Goal: Information Seeking & Learning: Learn about a topic

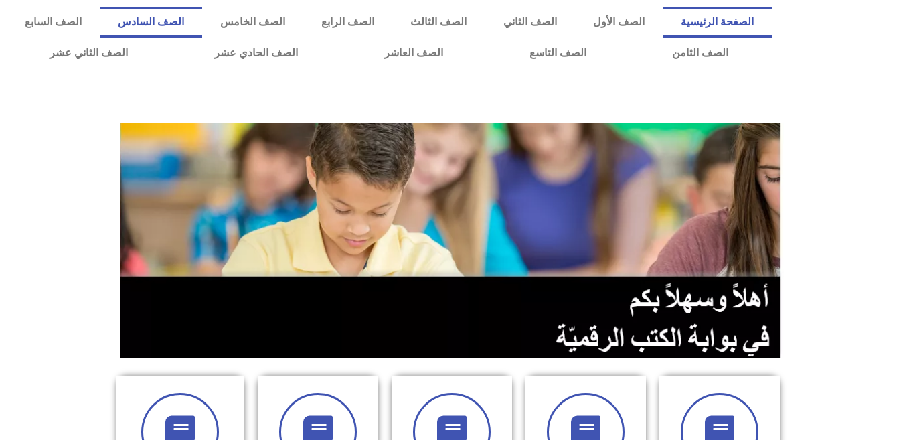
click at [202, 13] on link "الصف السادس" at bounding box center [151, 22] width 102 height 31
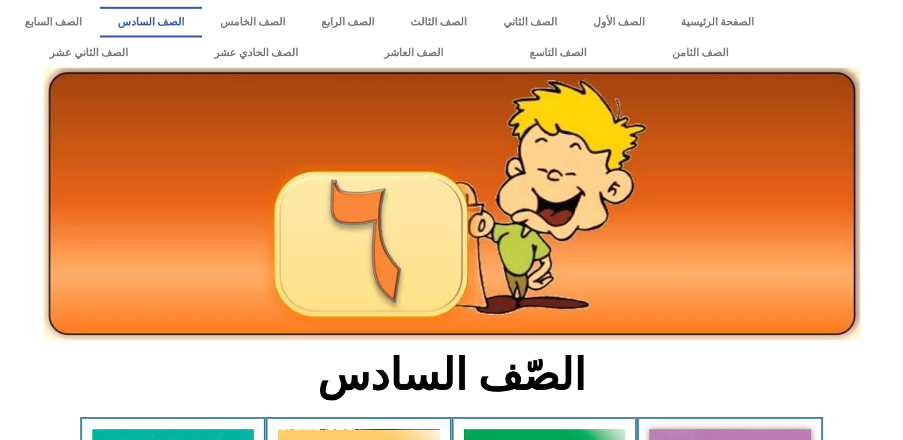
scroll to position [67, 0]
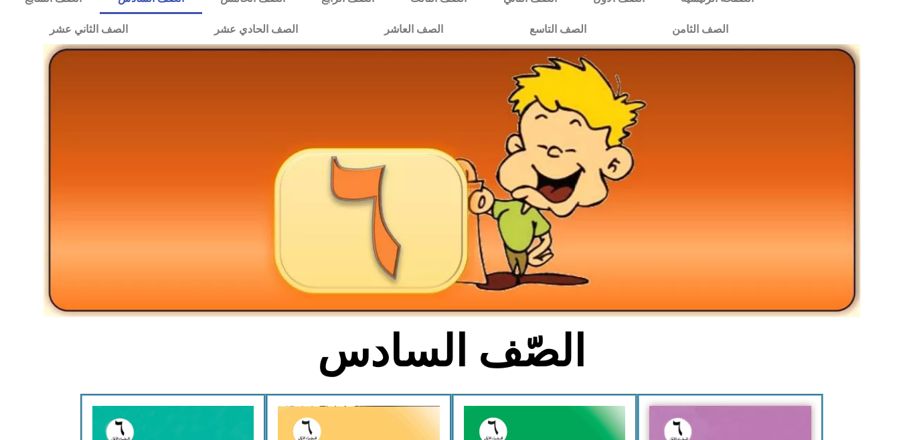
scroll to position [0, 0]
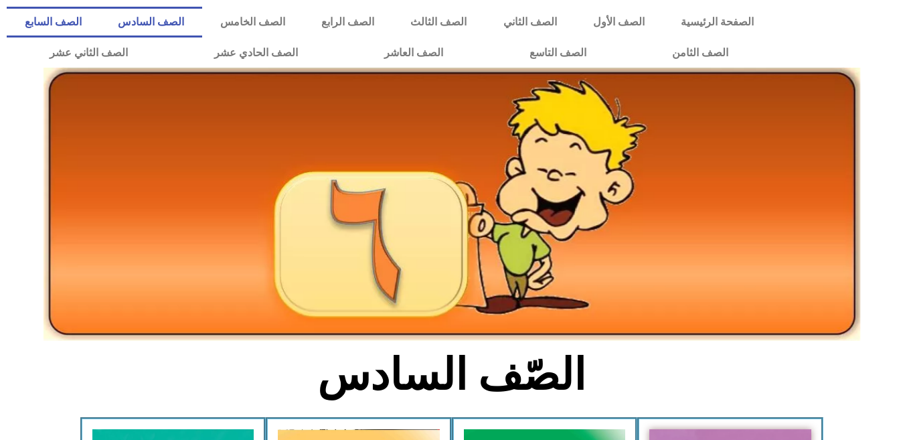
click at [100, 15] on link "الصف السابع" at bounding box center [53, 22] width 93 height 31
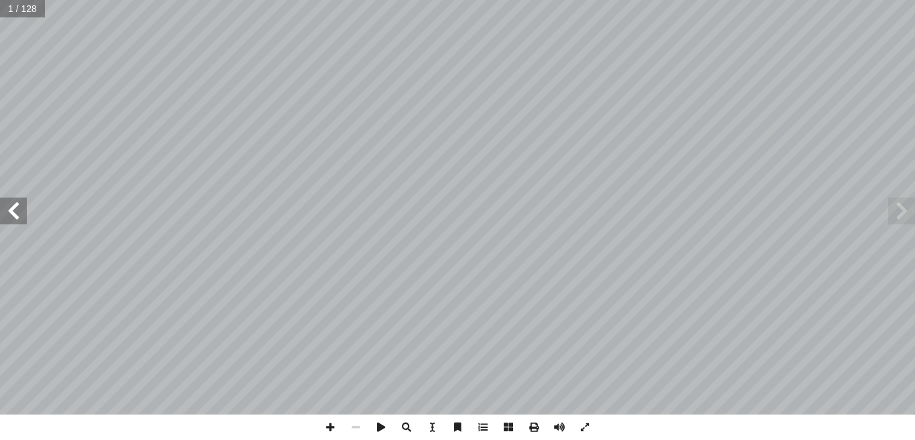
click at [24, 217] on span at bounding box center [13, 211] width 27 height 27
click at [0, 214] on span at bounding box center [13, 211] width 27 height 27
click at [13, 220] on span at bounding box center [13, 211] width 27 height 27
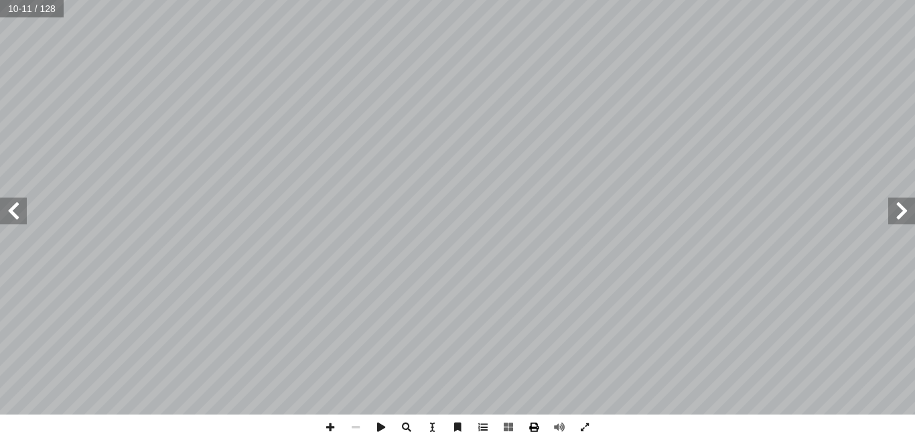
click at [533, 426] on span at bounding box center [533, 426] width 25 height 25
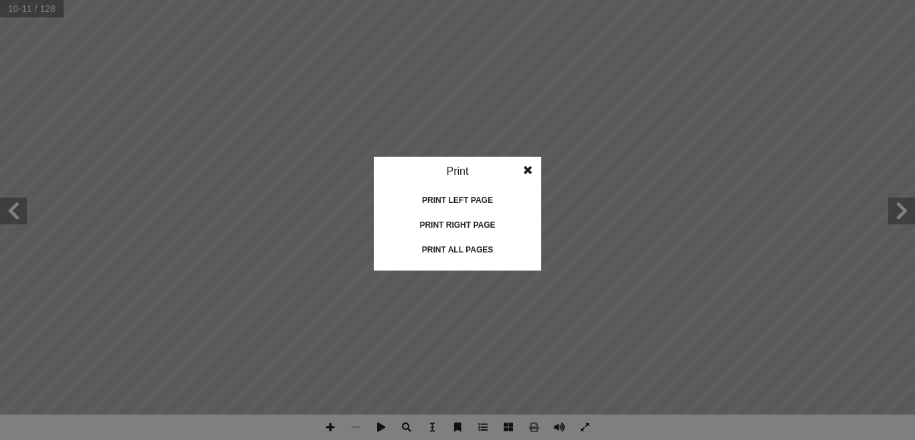
click at [467, 200] on div "Print left page" at bounding box center [457, 199] width 134 height 21
click at [491, 198] on div "Print left page" at bounding box center [457, 199] width 134 height 21
click at [459, 244] on div "Print all pages" at bounding box center [457, 249] width 134 height 21
click at [675, 244] on idv "Print Print current page Print left page Print right page Print all pages" at bounding box center [457, 220] width 915 height 440
click at [533, 167] on span at bounding box center [528, 170] width 24 height 27
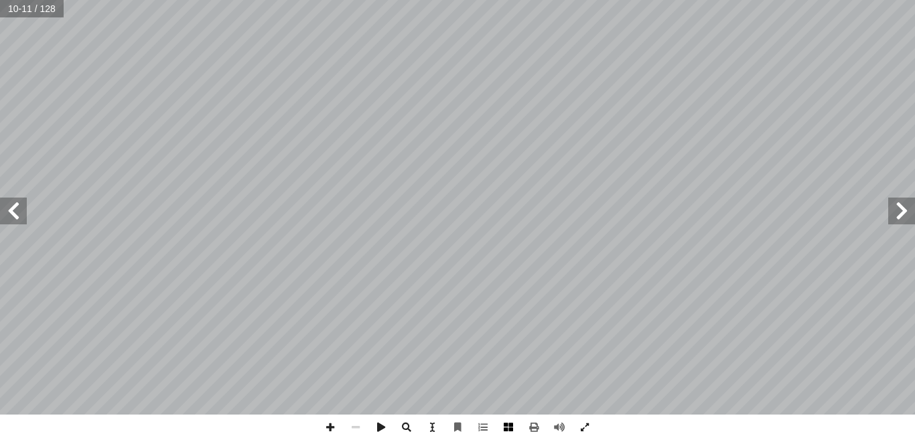
click at [507, 427] on span at bounding box center [507, 426] width 25 height 25
click at [507, 423] on span at bounding box center [507, 426] width 25 height 25
click at [9, 219] on span at bounding box center [13, 211] width 27 height 27
click at [538, 426] on span at bounding box center [533, 426] width 25 height 25
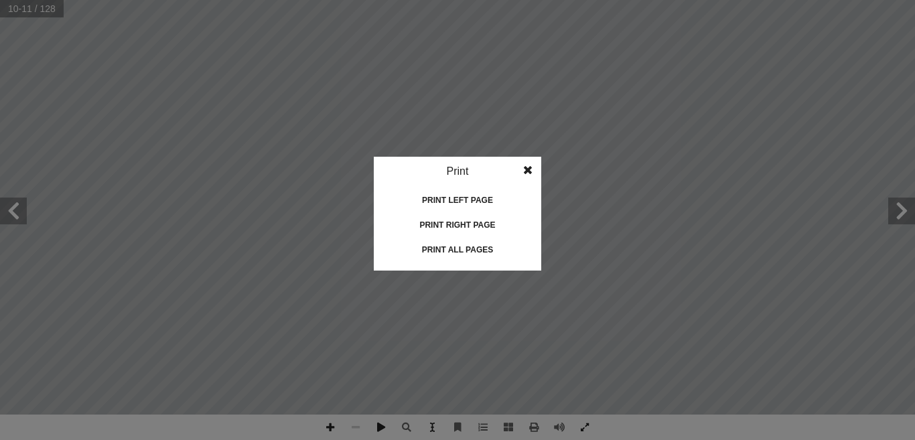
click at [483, 199] on div "Print left page" at bounding box center [457, 199] width 134 height 21
click at [468, 226] on div "Print right page" at bounding box center [457, 224] width 134 height 21
click at [221, 126] on idv "Print Print current page Print left page Print right page Print all pages" at bounding box center [457, 220] width 915 height 440
click at [529, 167] on span at bounding box center [528, 170] width 24 height 27
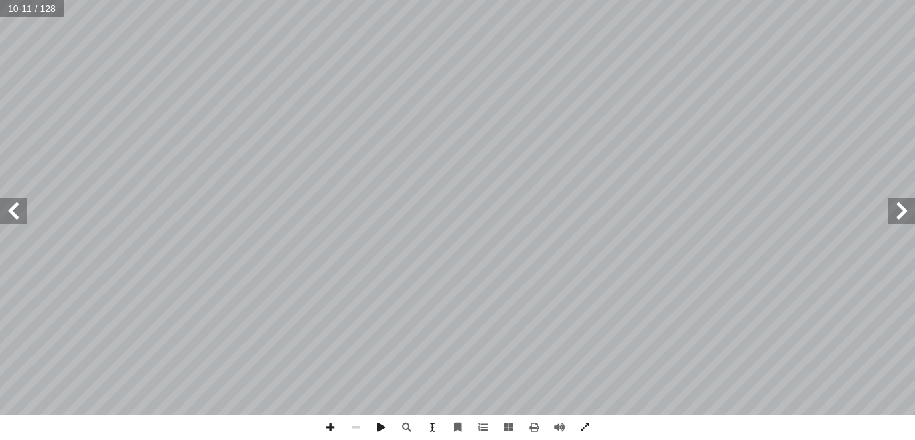
click at [22, 208] on span at bounding box center [13, 211] width 27 height 27
click at [533, 425] on span at bounding box center [533, 426] width 25 height 25
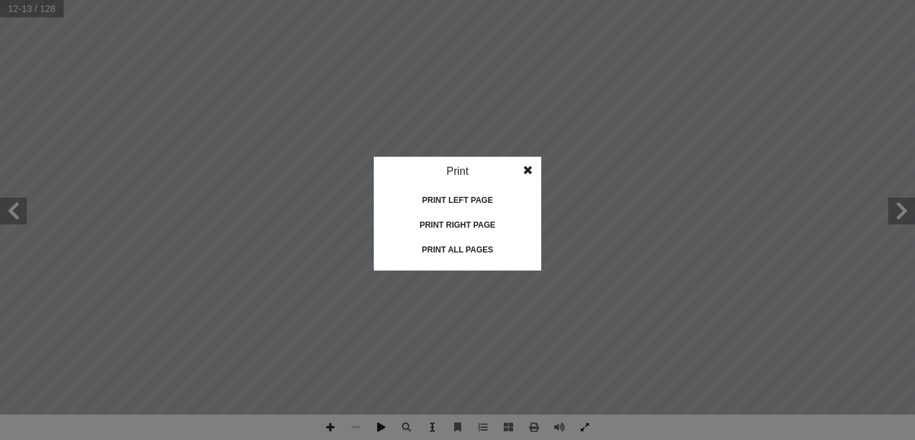
click at [465, 222] on div "Print right page" at bounding box center [457, 224] width 134 height 21
click at [499, 424] on idv "Print Print current page Print left page Print right page Print all pages" at bounding box center [457, 220] width 915 height 440
click at [471, 200] on div "Print left page" at bounding box center [457, 199] width 134 height 21
click at [531, 171] on span at bounding box center [528, 170] width 24 height 27
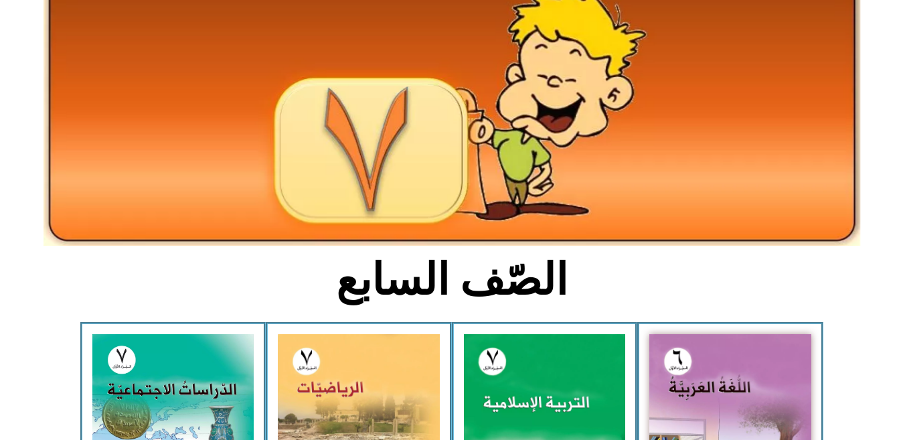
scroll to position [201, 0]
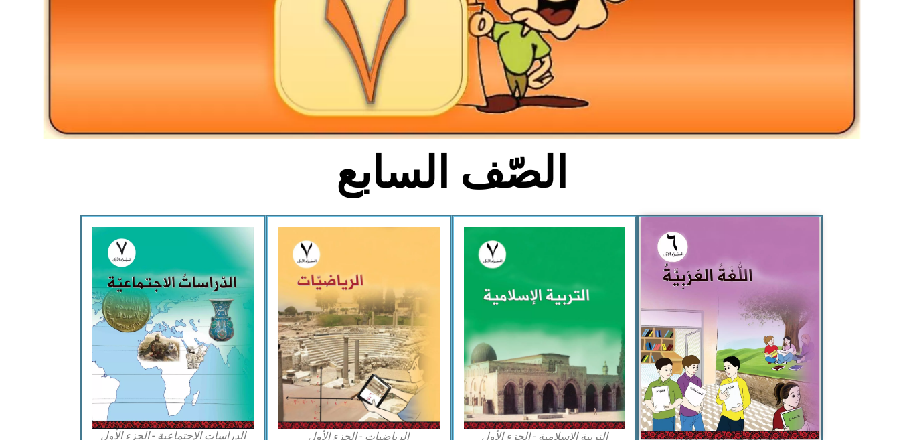
click at [688, 283] on img at bounding box center [730, 328] width 178 height 222
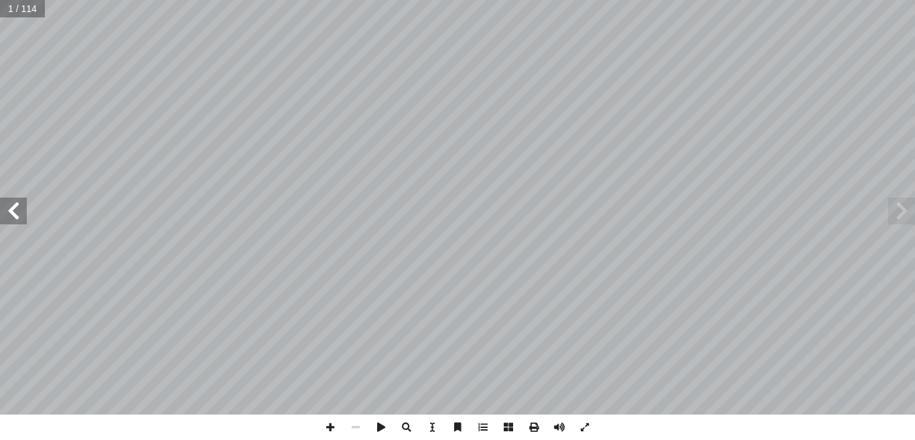
click at [24, 223] on span at bounding box center [13, 211] width 27 height 27
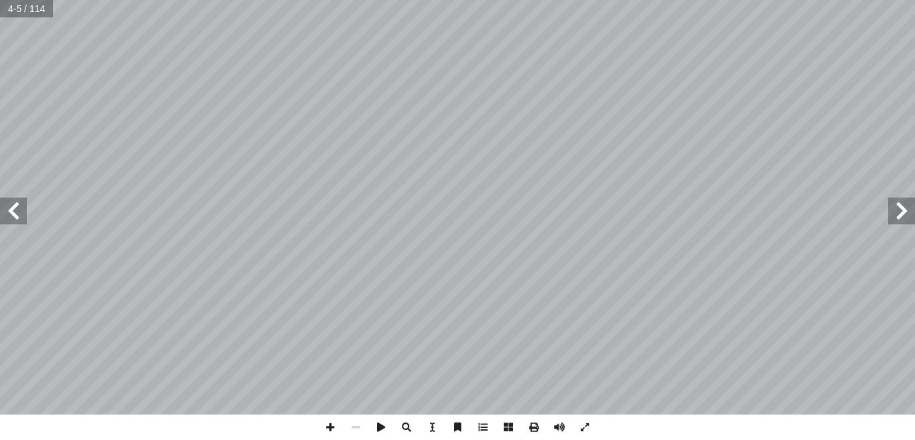
click at [24, 223] on span at bounding box center [13, 211] width 27 height 27
click at [20, 216] on span at bounding box center [13, 211] width 27 height 27
click at [529, 430] on span at bounding box center [533, 426] width 25 height 25
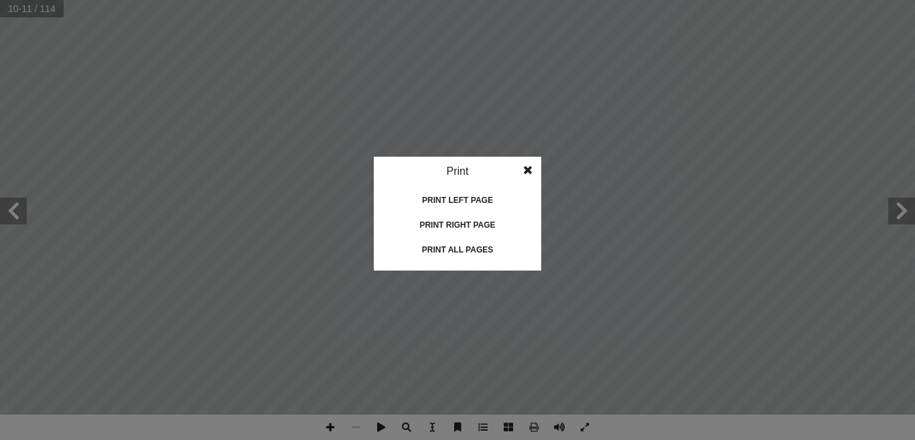
click at [428, 200] on div "Print left page" at bounding box center [457, 199] width 134 height 21
click at [465, 228] on div "Print right page" at bounding box center [457, 224] width 134 height 21
click at [432, 204] on div "Print left page" at bounding box center [457, 199] width 134 height 21
click at [171, 123] on idv "Print Print current page Print left page Print right page Print all pages" at bounding box center [457, 220] width 915 height 440
click at [36, 210] on idv "Print Print current page Print left page Print right page Print all pages" at bounding box center [457, 220] width 915 height 440
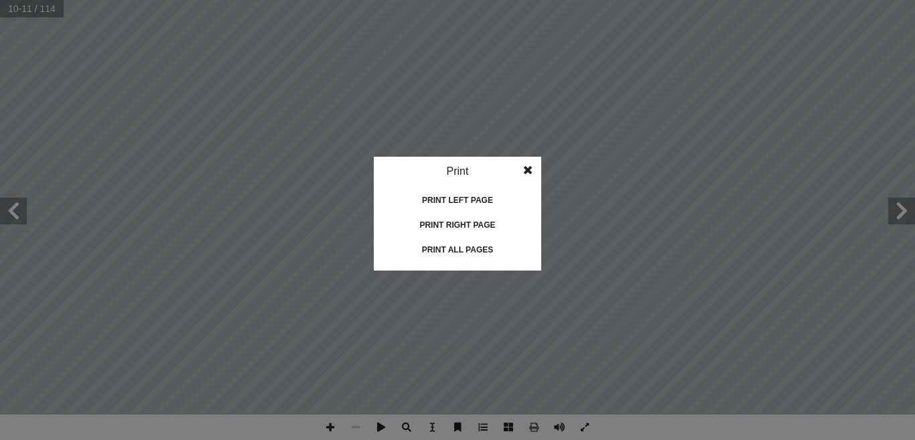
click at [526, 171] on span at bounding box center [528, 170] width 24 height 27
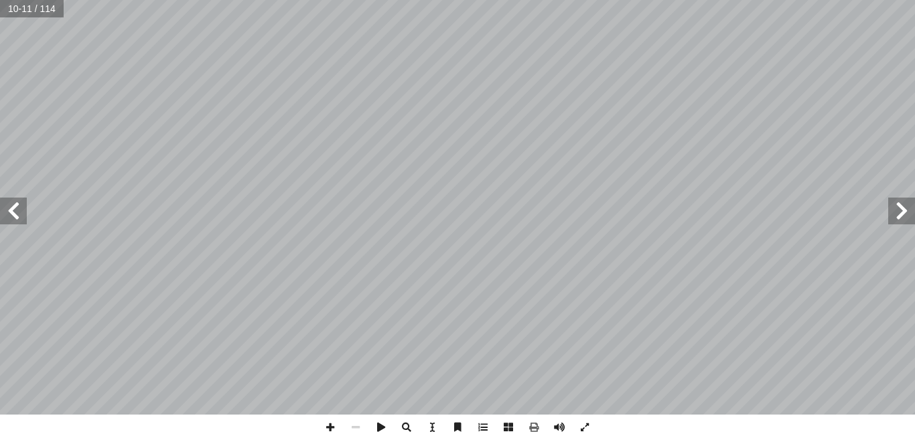
click at [13, 214] on span at bounding box center [13, 211] width 27 height 27
click at [530, 428] on span at bounding box center [533, 426] width 25 height 25
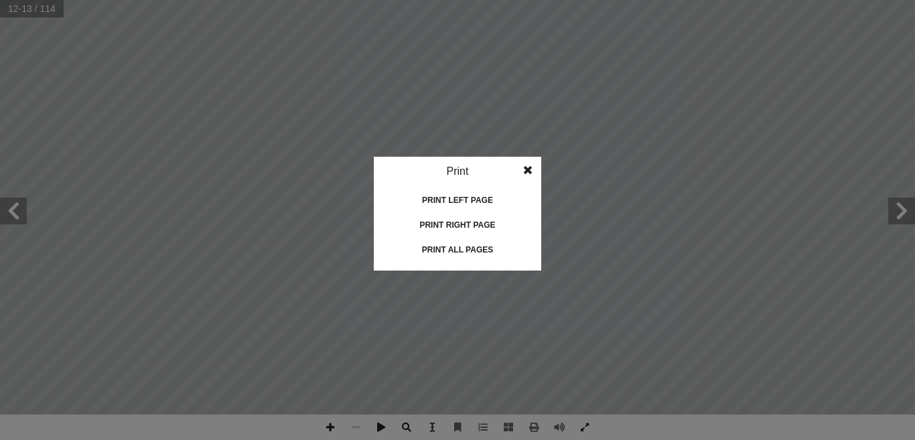
click at [443, 196] on div "Print left page" at bounding box center [457, 199] width 134 height 21
